Goal: Navigation & Orientation: Find specific page/section

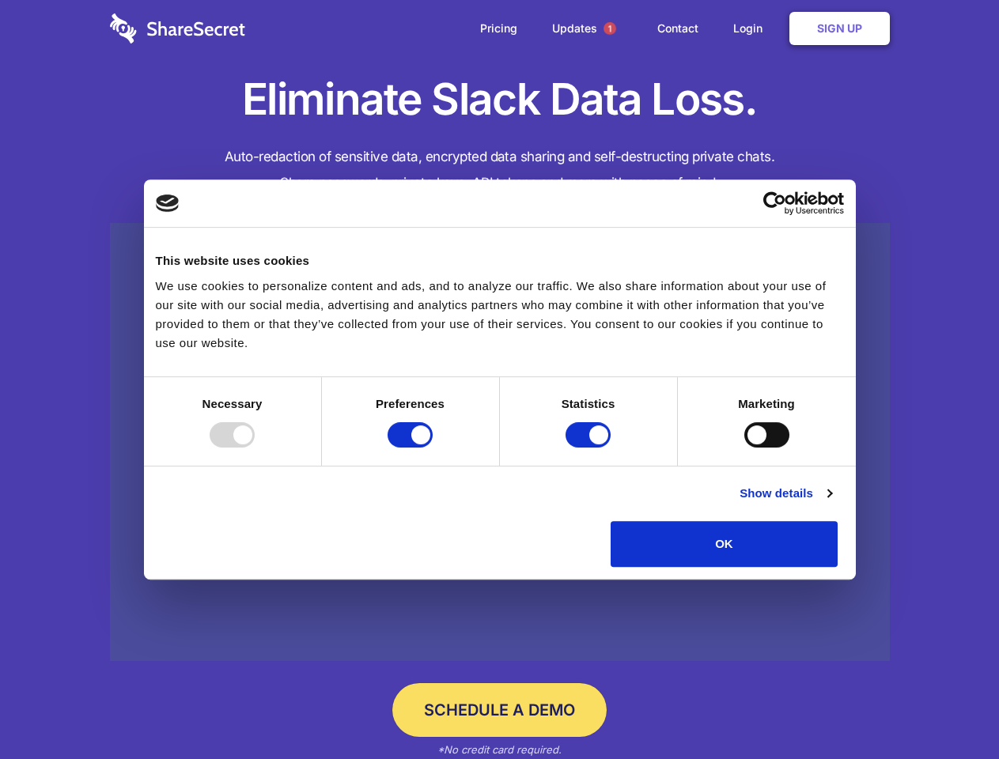
click at [255, 448] on div at bounding box center [232, 434] width 45 height 25
click at [433, 448] on input "Preferences" at bounding box center [409, 434] width 45 height 25
checkbox input "false"
click at [590, 448] on input "Statistics" at bounding box center [587, 434] width 45 height 25
checkbox input "false"
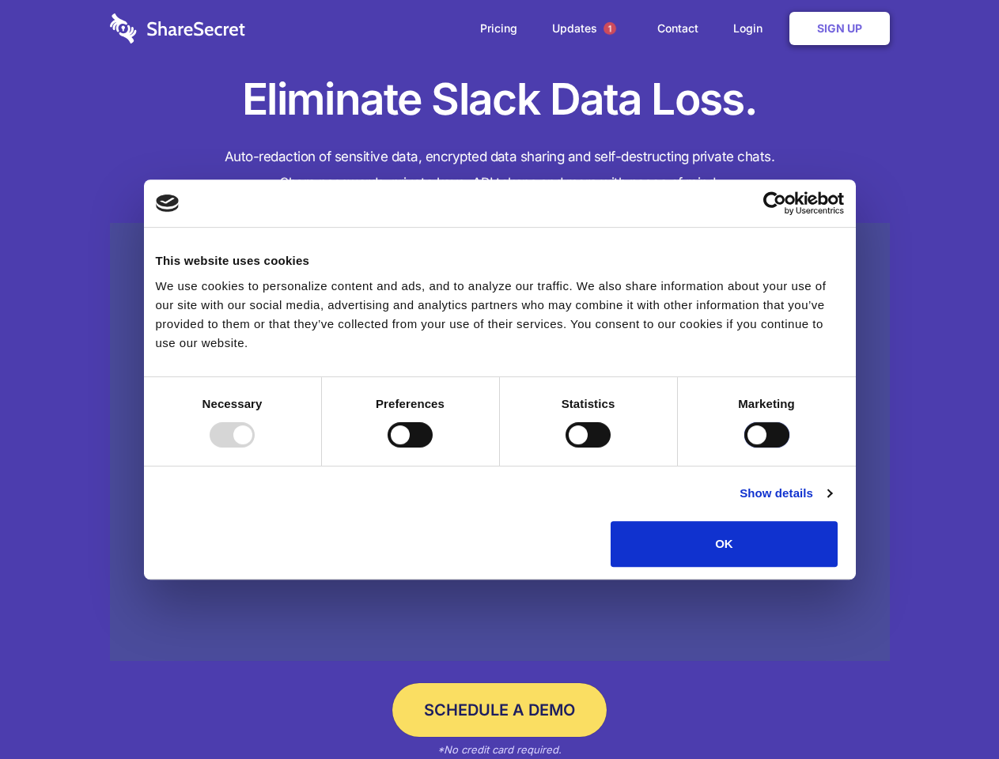
click at [744, 448] on input "Marketing" at bounding box center [766, 434] width 45 height 25
checkbox input "true"
click at [831, 503] on link "Show details" at bounding box center [785, 493] width 92 height 19
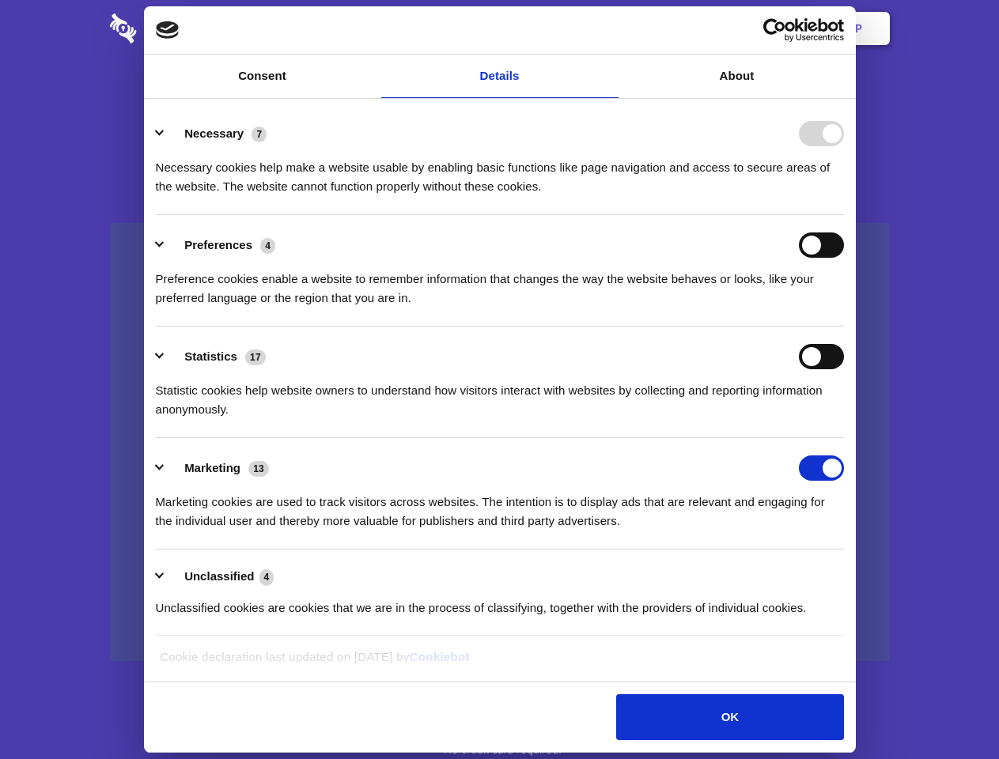
click at [844, 438] on li "Statistics 17 Statistic cookies help website owners to understand how visitors …" at bounding box center [500, 383] width 688 height 112
click at [609, 28] on span "1" at bounding box center [609, 28] width 13 height 13
